Goal: Use online tool/utility: Utilize a website feature to perform a specific function

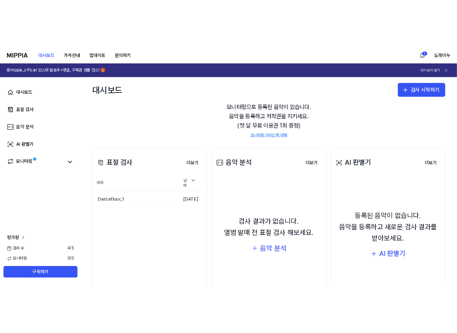
scroll to position [86, 0]
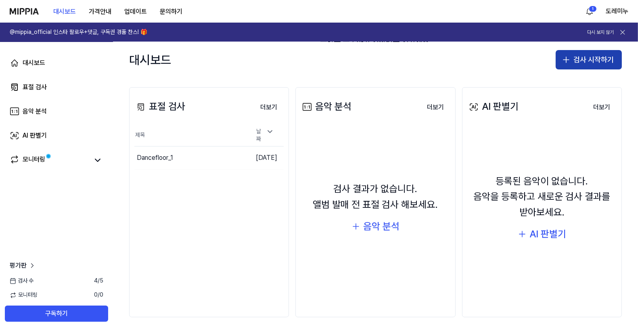
click at [575, 56] on button "검사 시작하기" at bounding box center [589, 59] width 66 height 19
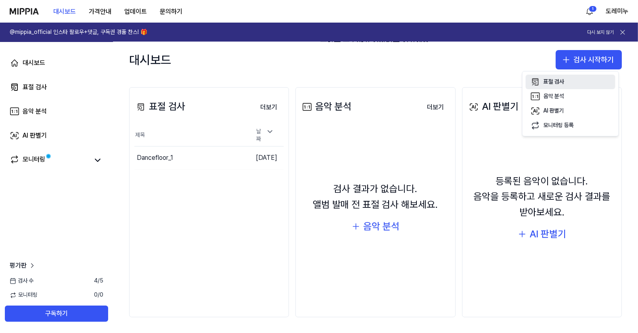
click at [540, 82] on icon "button" at bounding box center [536, 82] width 10 height 10
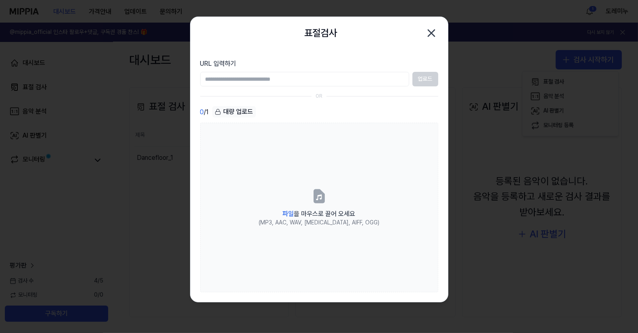
click at [345, 82] on input "URL 입력하기" at bounding box center [304, 79] width 209 height 15
click at [349, 46] on div "표절검사 닫기" at bounding box center [318, 33] width 257 height 32
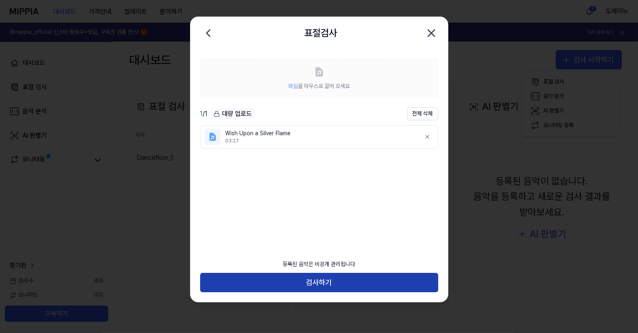
click at [308, 280] on button "검사하기" at bounding box center [319, 282] width 238 height 19
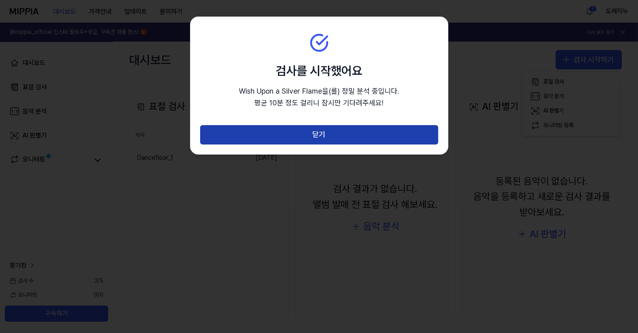
click at [352, 139] on button "닫기" at bounding box center [319, 134] width 238 height 19
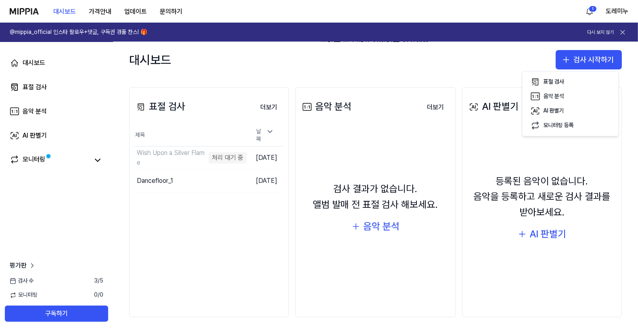
click at [449, 47] on div "대시보드 검사 시작하기" at bounding box center [375, 60] width 525 height 36
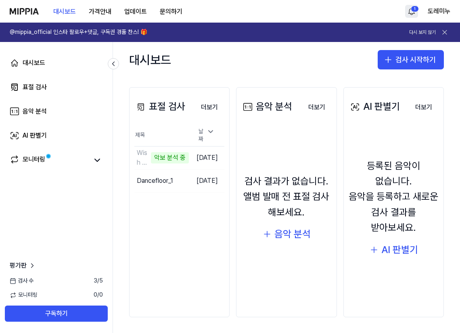
click at [412, 12] on html "대시보드 가격안내 업데이트 문의하기 1 도레미누 @mippia_official 인스타 팔로우+댓글, 구독권 경품 찬스! 🎁 다시 보지 않기 대…" at bounding box center [230, 166] width 460 height 333
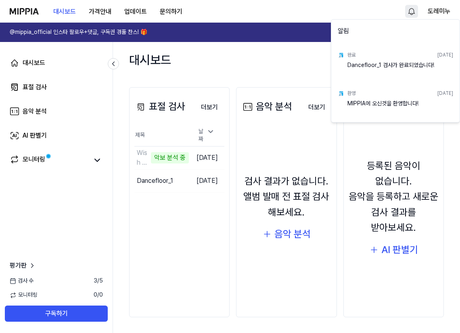
click at [412, 12] on html "대시보드 가격안내 업데이트 문의하기 도레미누 @mippia_official 인스타 팔로우+댓글, 구독권 경품 찬스! 🎁 다시 보지 않기 대시보…" at bounding box center [230, 166] width 460 height 333
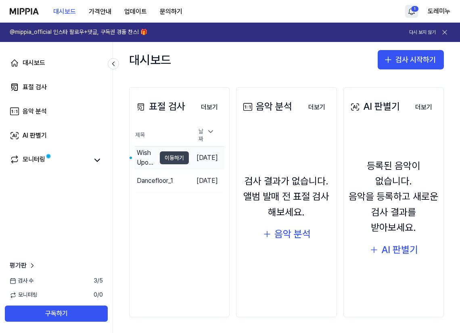
click at [160, 155] on button "이동하기" at bounding box center [174, 157] width 29 height 13
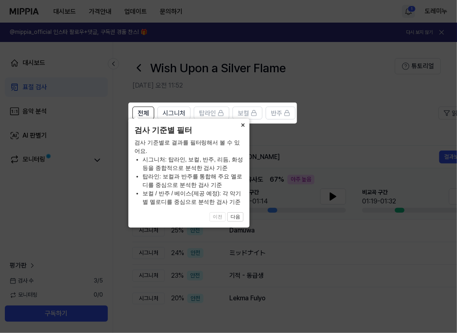
click at [245, 130] on button "×" at bounding box center [242, 124] width 13 height 11
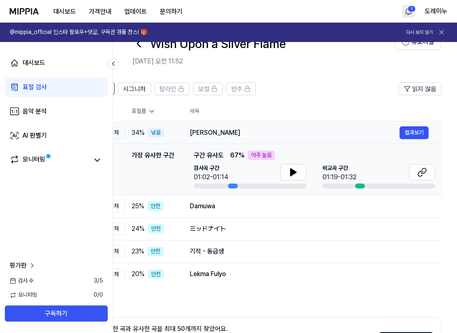
scroll to position [0, 39]
click at [291, 169] on icon at bounding box center [294, 172] width 6 height 7
click at [295, 173] on icon at bounding box center [296, 172] width 2 height 6
click at [415, 129] on button "결과보기" at bounding box center [414, 132] width 29 height 13
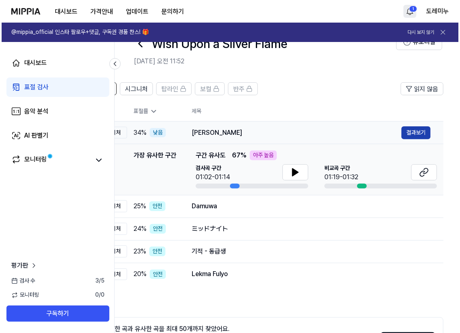
scroll to position [0, 0]
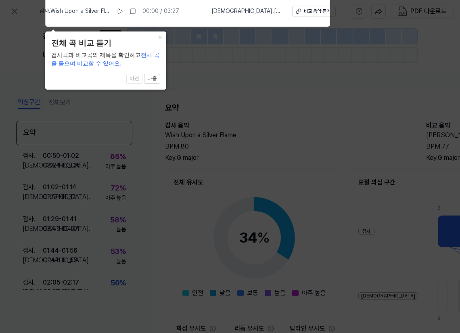
click at [335, 111] on icon at bounding box center [230, 164] width 460 height 337
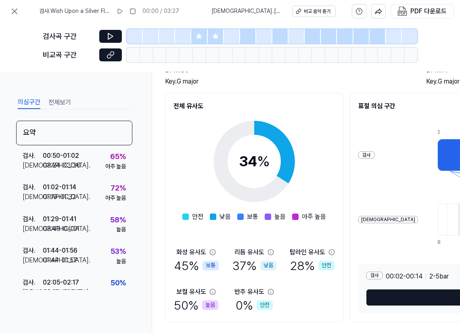
scroll to position [97, 0]
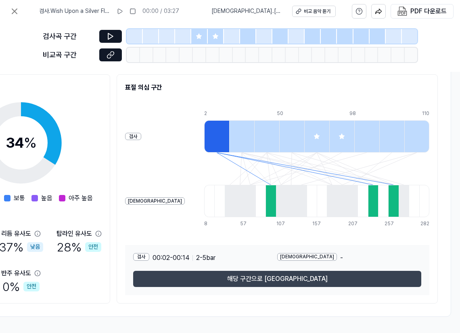
click at [292, 275] on button "해당 구간으로 이동" at bounding box center [277, 279] width 288 height 16
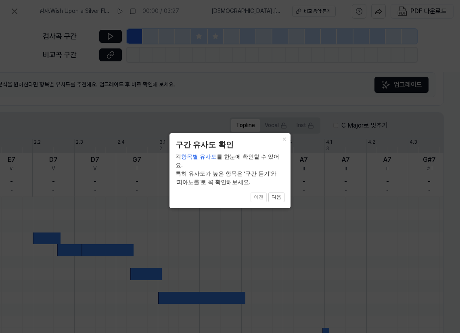
scroll to position [205, 195]
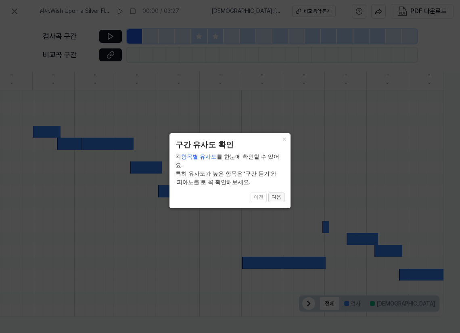
click at [276, 192] on button "다음" at bounding box center [276, 197] width 16 height 10
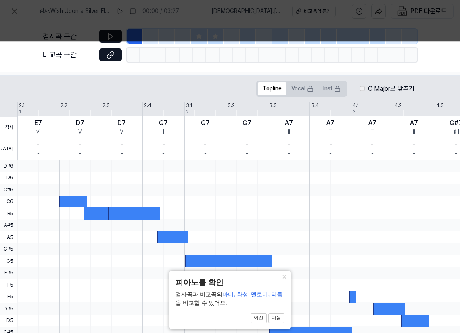
scroll to position [123, 165]
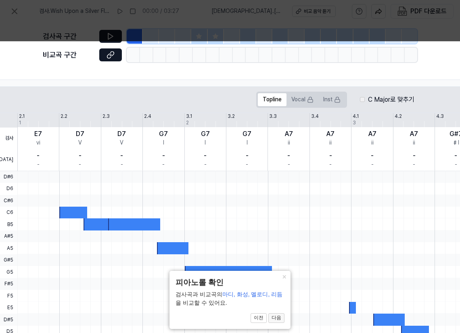
click at [278, 318] on button "다음" at bounding box center [276, 318] width 16 height 10
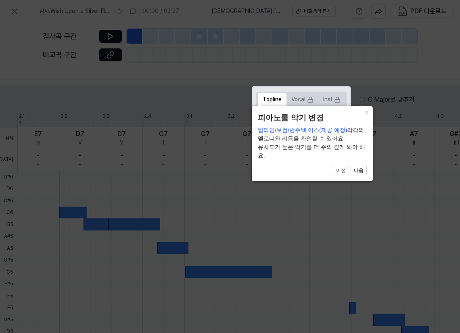
click at [281, 77] on icon at bounding box center [230, 166] width 460 height 333
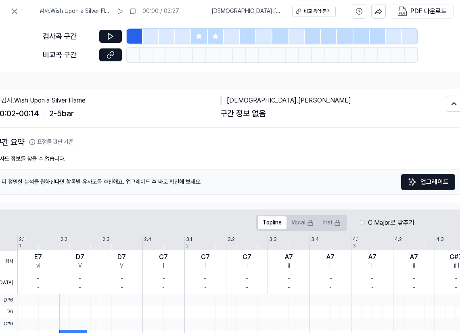
scroll to position [0, 0]
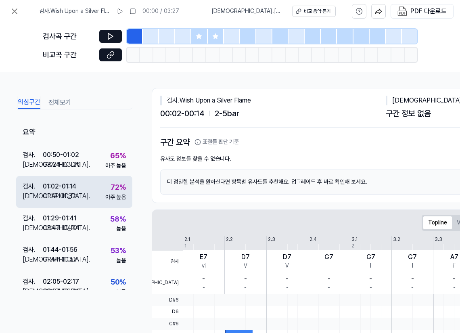
click at [89, 190] on div "검사 . 01:02 - 01:14 비교 . 01:19 - 01:32 72 % 아주 높음" at bounding box center [74, 191] width 116 height 31
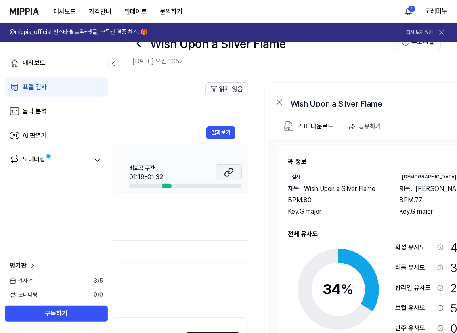
scroll to position [0, 232]
click at [228, 167] on icon at bounding box center [229, 172] width 10 height 10
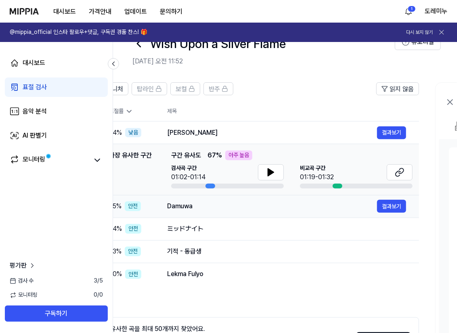
scroll to position [0, 61]
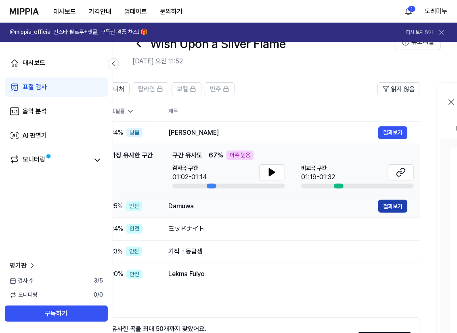
click at [386, 204] on button "결과보기" at bounding box center [392, 206] width 29 height 13
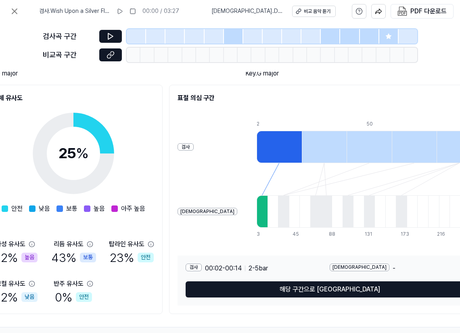
scroll to position [97, 181]
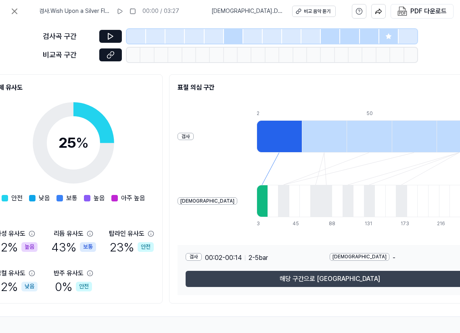
click at [301, 279] on button "해당 구간으로 이동" at bounding box center [330, 279] width 288 height 16
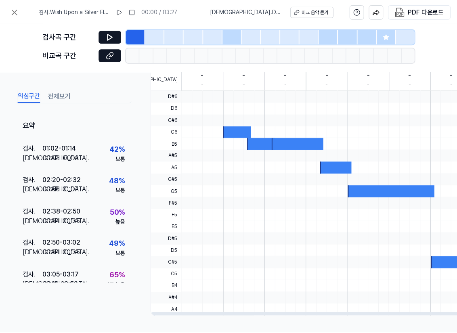
scroll to position [0, 0]
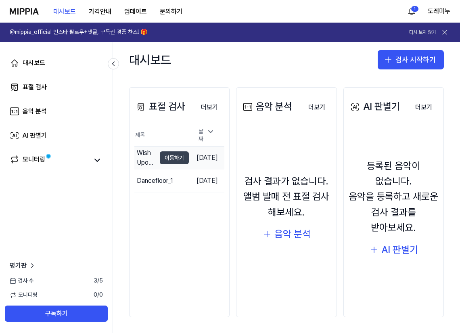
click at [160, 156] on button "이동하기" at bounding box center [174, 157] width 29 height 13
